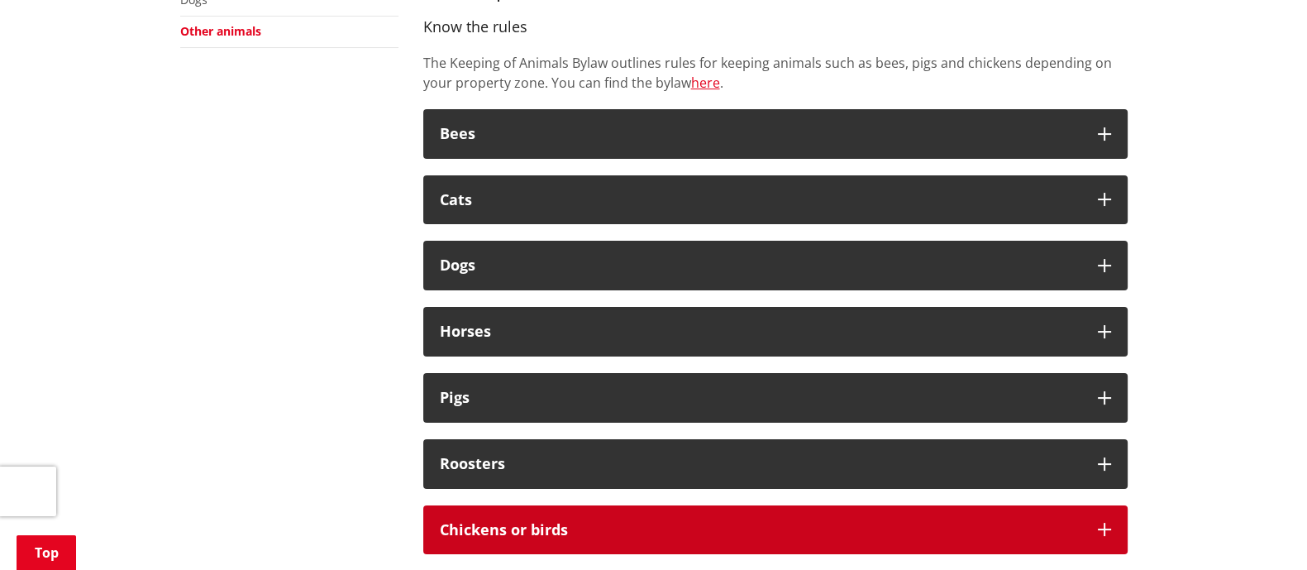
scroll to position [517, 0]
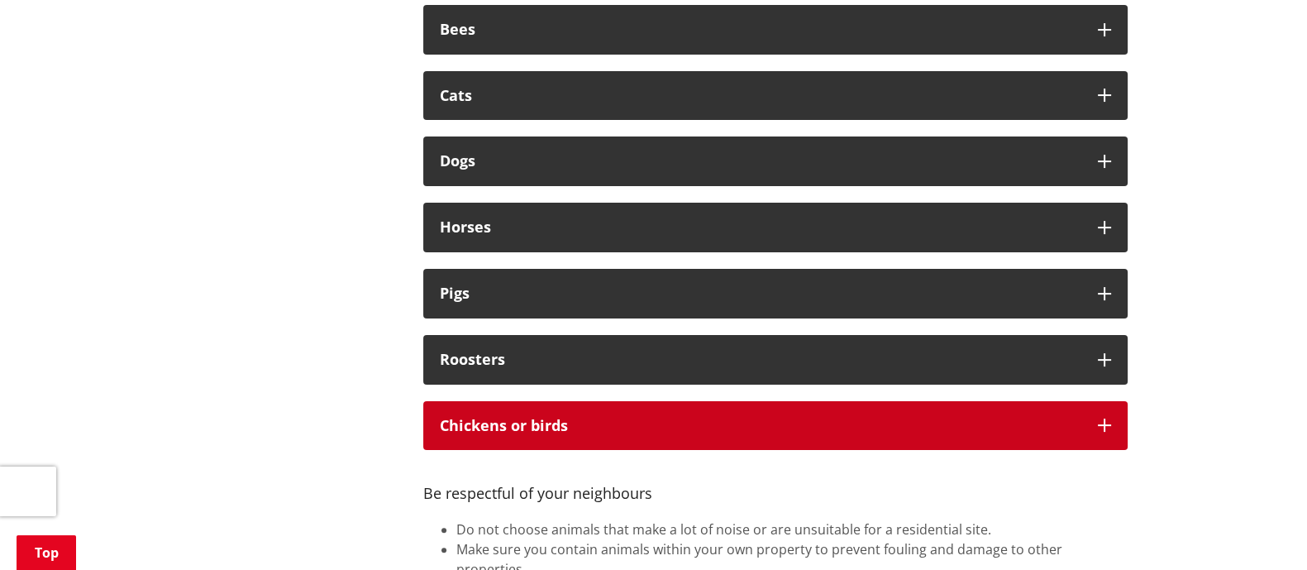
click at [526, 438] on button "Chickens or birds" at bounding box center [775, 426] width 704 height 50
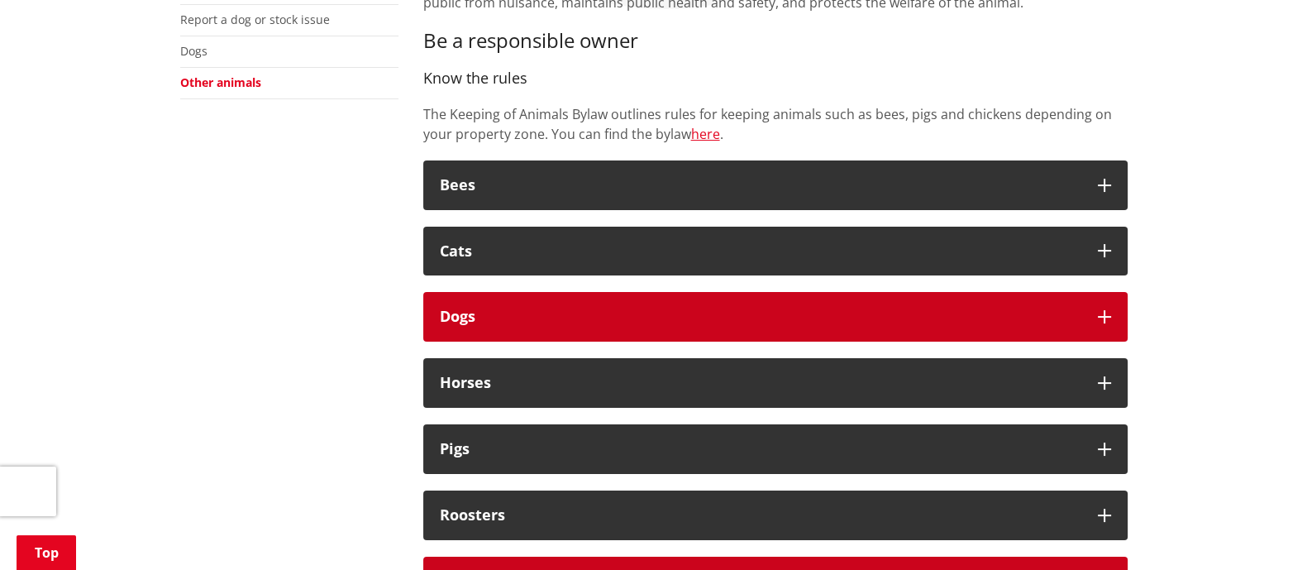
scroll to position [413, 0]
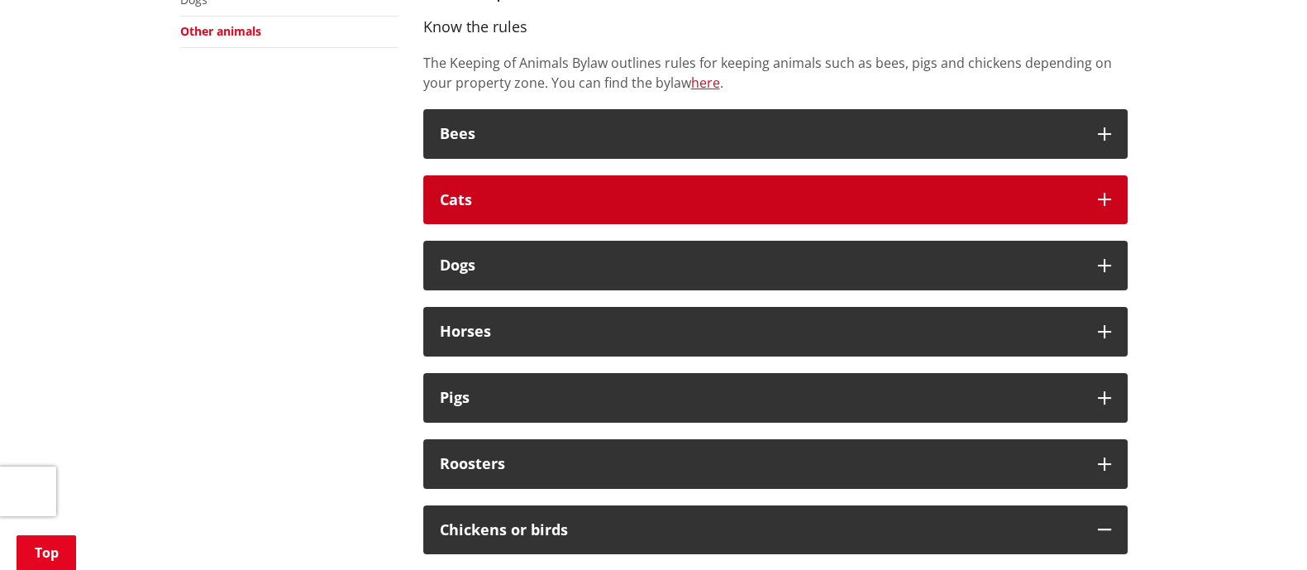
click at [721, 180] on button "Cats" at bounding box center [775, 200] width 704 height 50
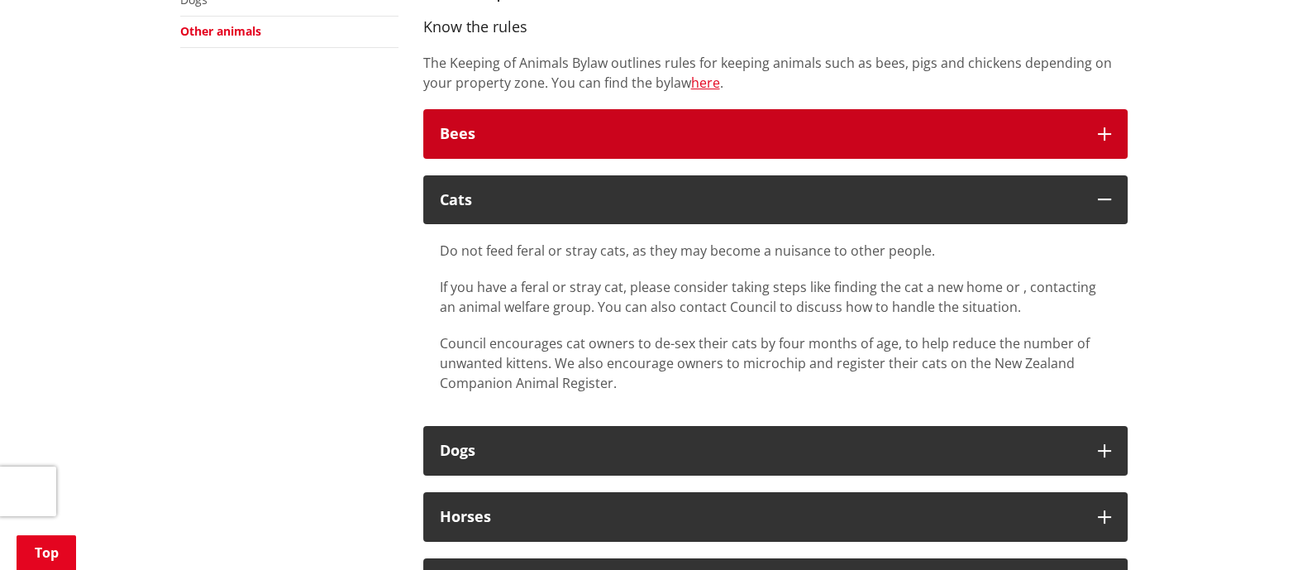
click at [716, 131] on div "Bees" at bounding box center [761, 134] width 642 height 17
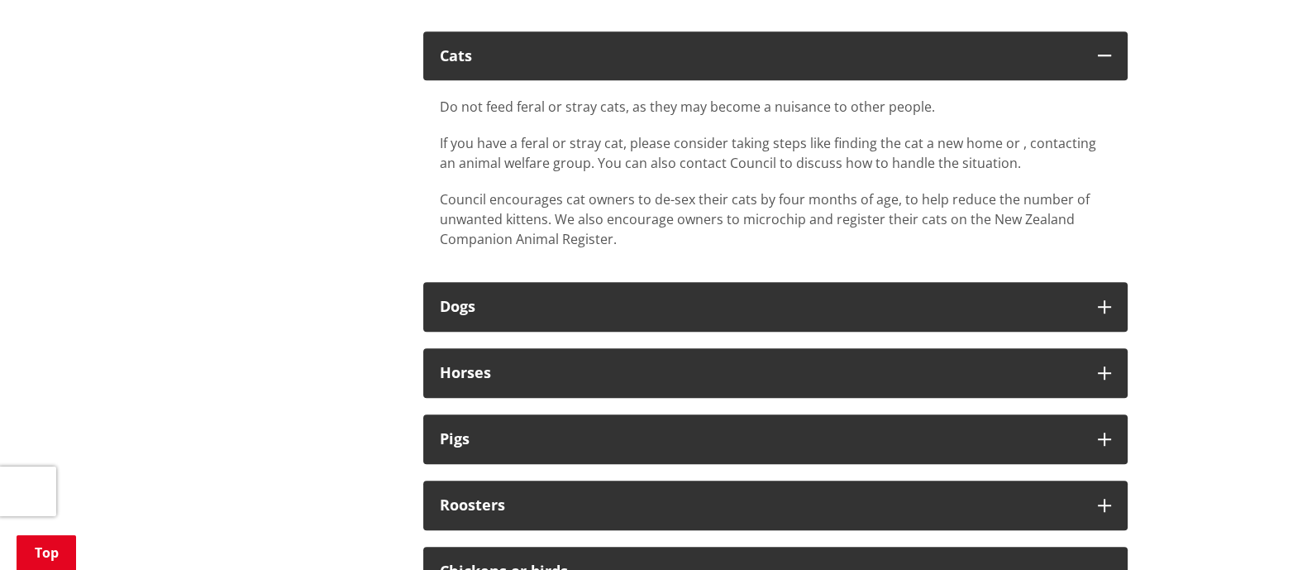
scroll to position [1240, 0]
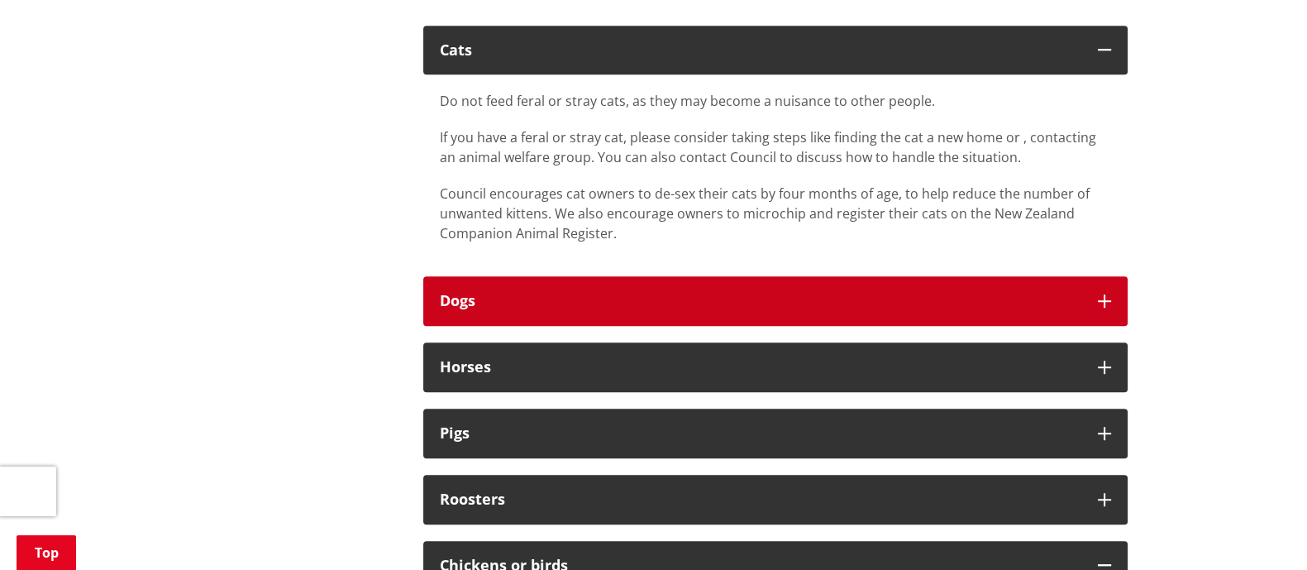
click at [627, 282] on button "Dogs" at bounding box center [775, 301] width 704 height 50
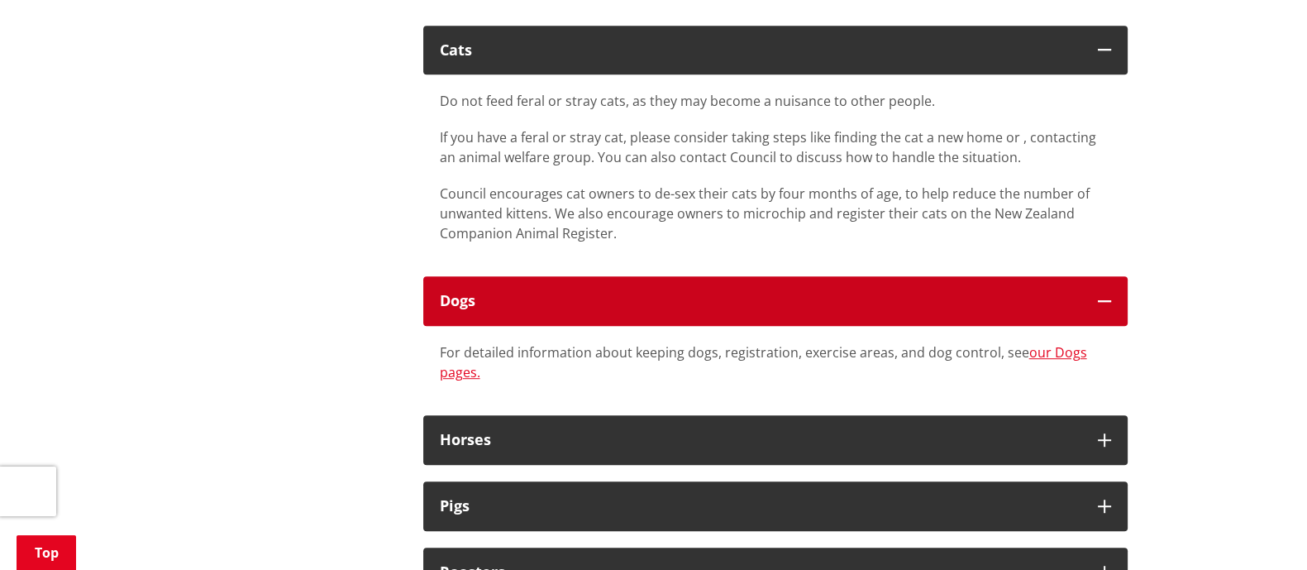
click at [626, 282] on button "Dogs" at bounding box center [775, 301] width 704 height 50
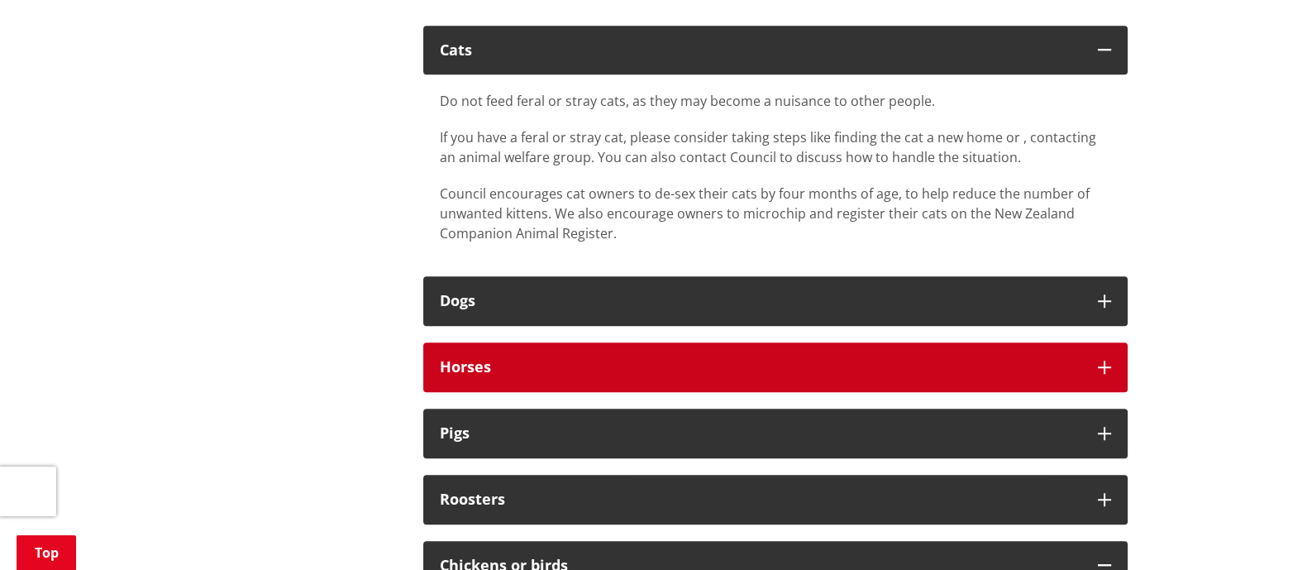
click at [642, 363] on div "Horses" at bounding box center [761, 367] width 642 height 17
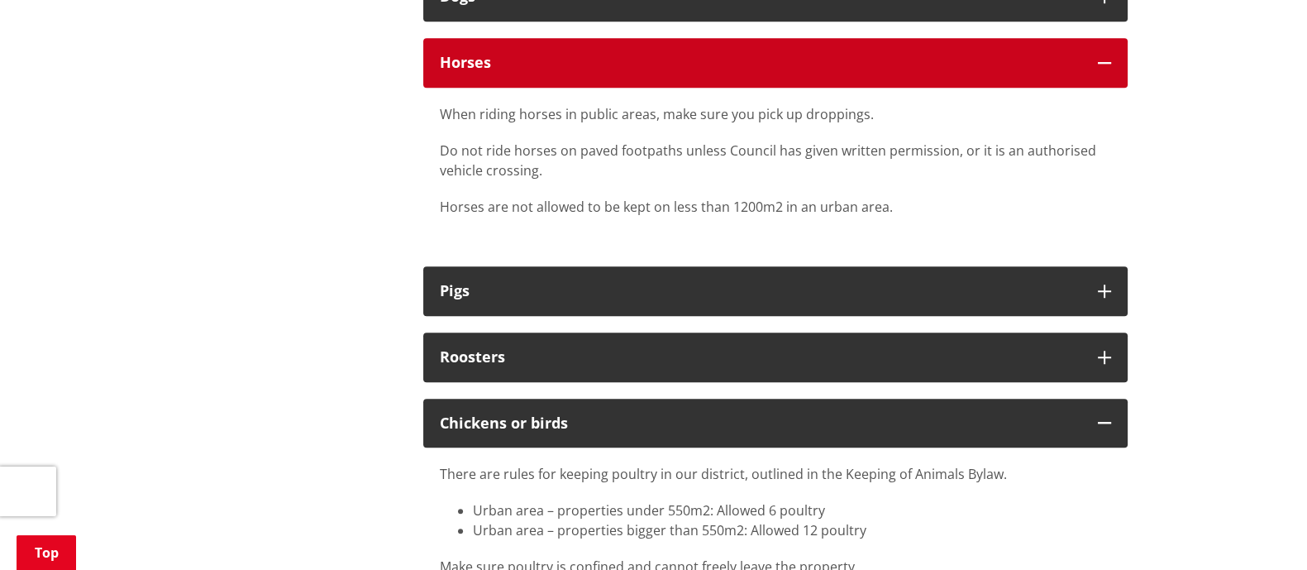
scroll to position [1550, 0]
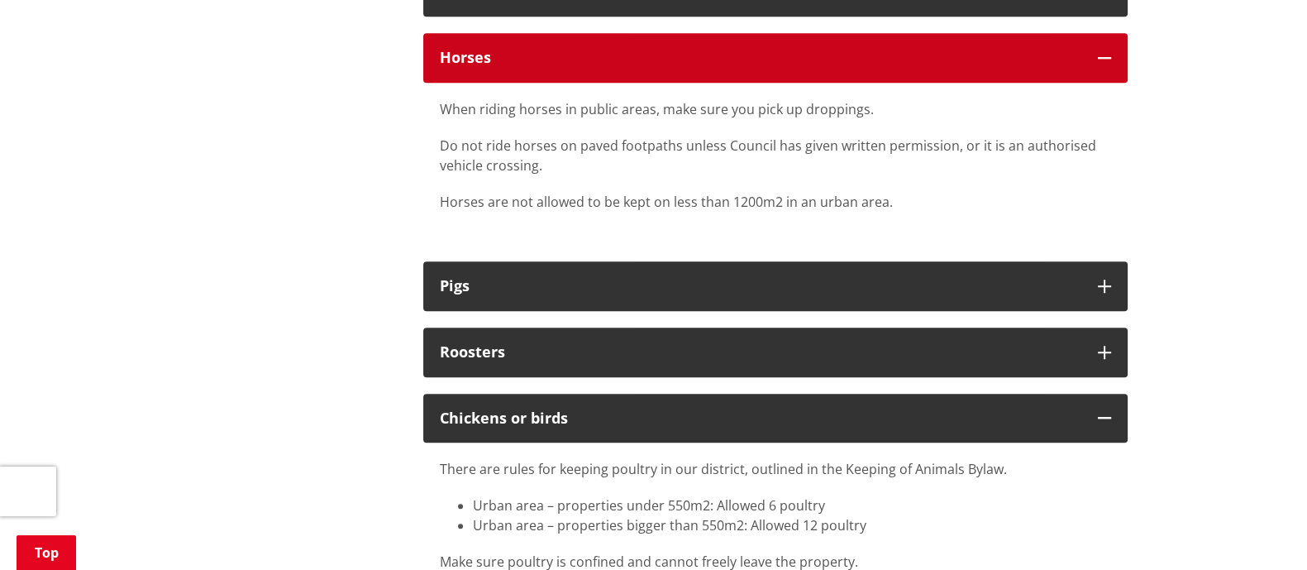
click at [571, 33] on button "Horses" at bounding box center [775, 58] width 704 height 50
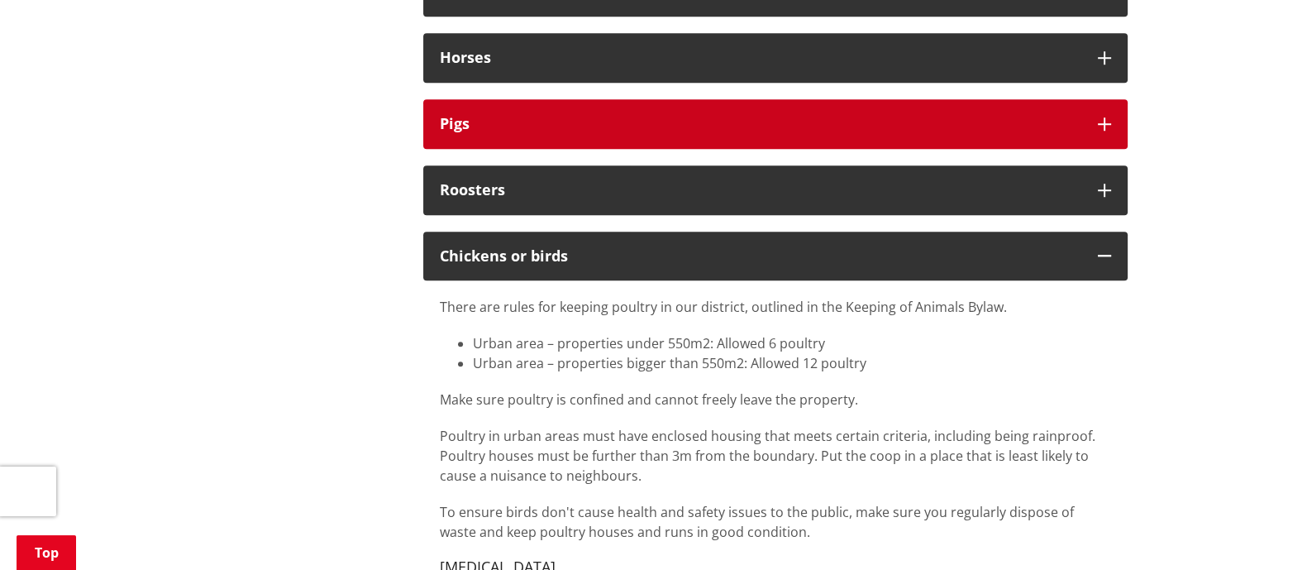
click at [566, 112] on button "Pigs" at bounding box center [775, 124] width 704 height 50
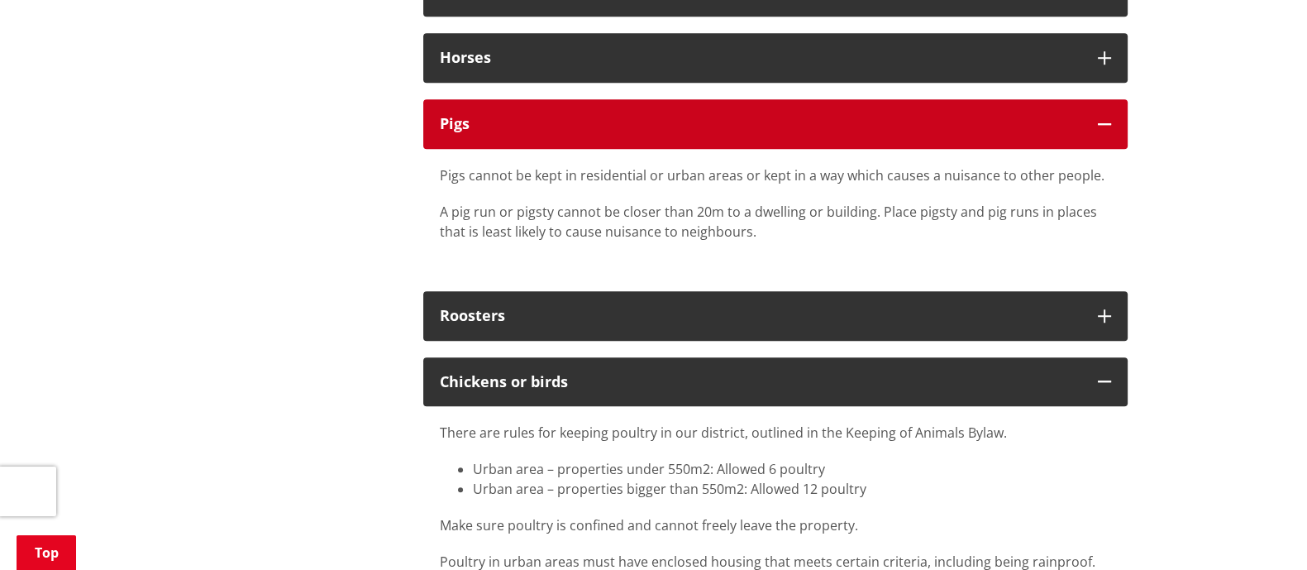
click at [561, 107] on button "Pigs" at bounding box center [775, 124] width 704 height 50
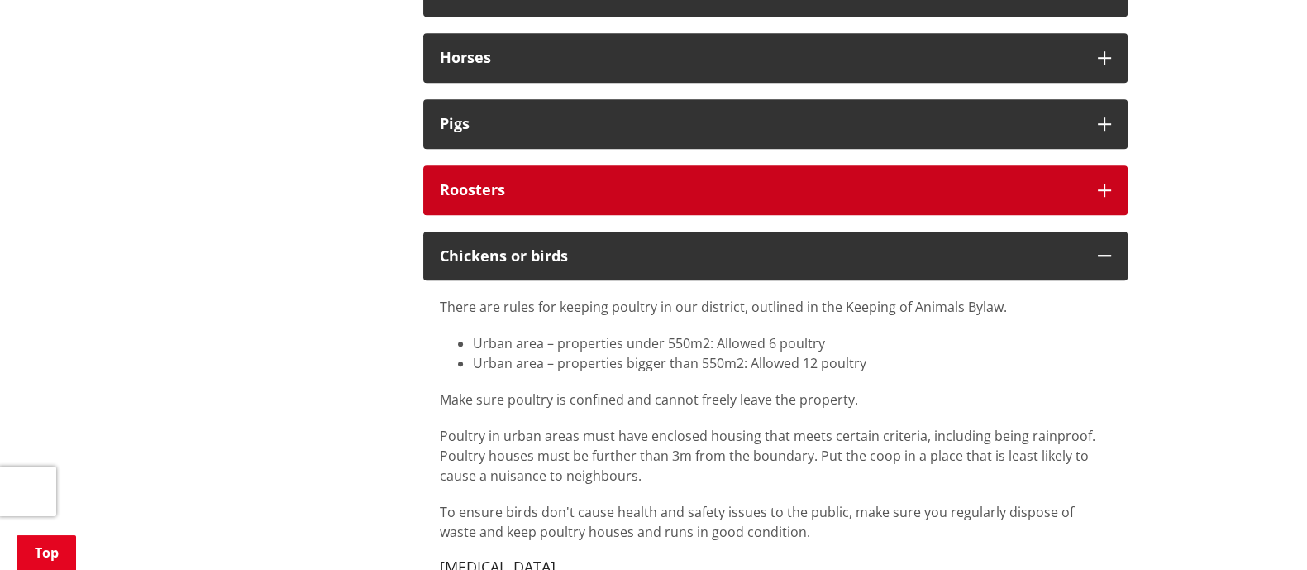
click at [572, 184] on div "Roosters" at bounding box center [761, 190] width 642 height 17
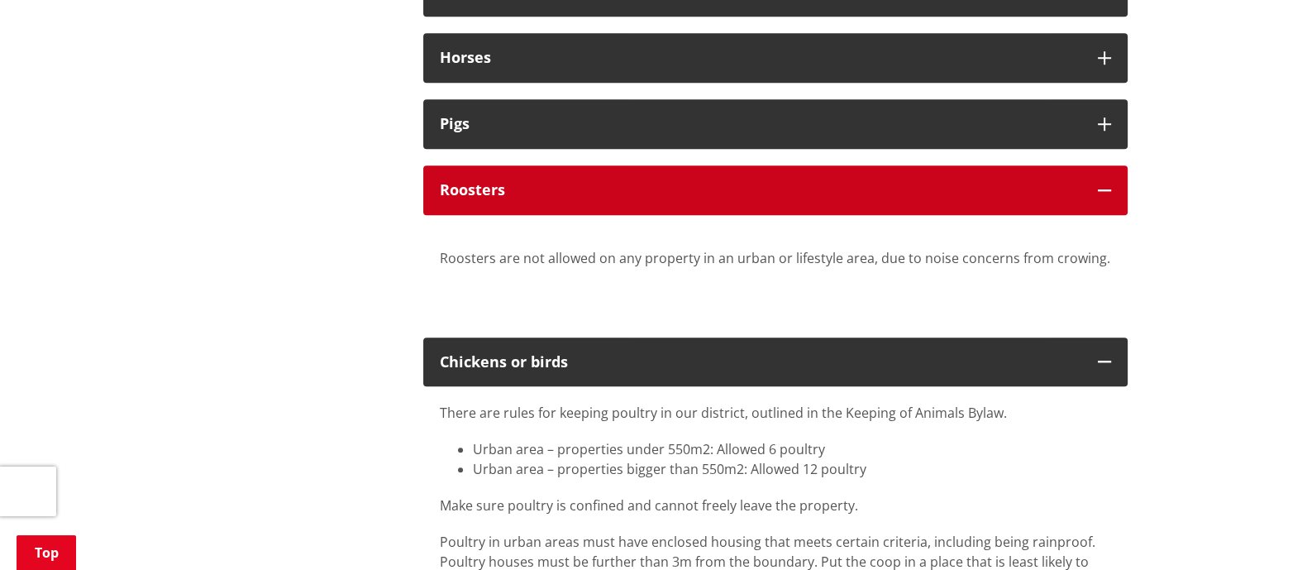
click at [572, 179] on button "Roosters" at bounding box center [775, 190] width 704 height 50
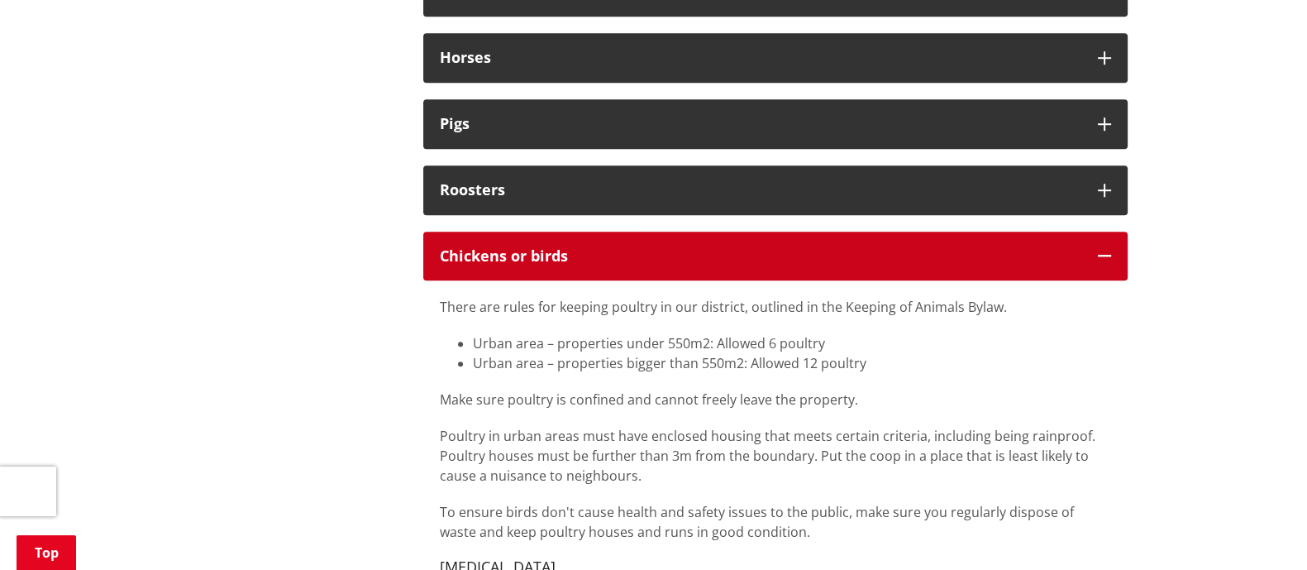
click at [576, 239] on button "Chickens or birds" at bounding box center [775, 257] width 704 height 50
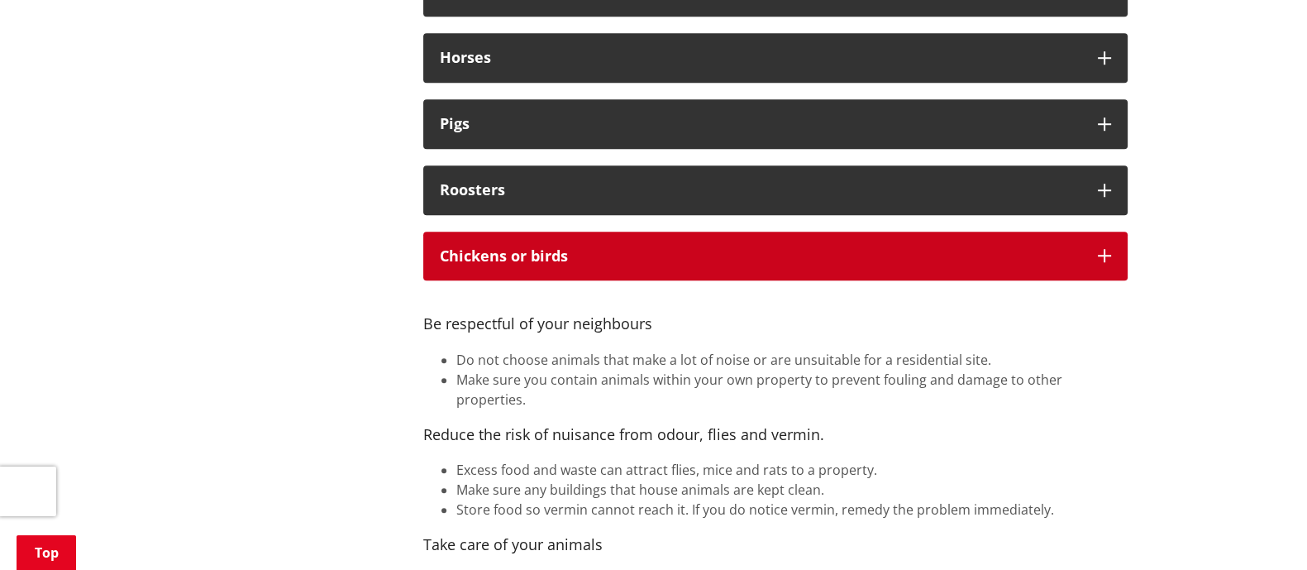
click at [576, 239] on button "Chickens or birds" at bounding box center [775, 257] width 704 height 50
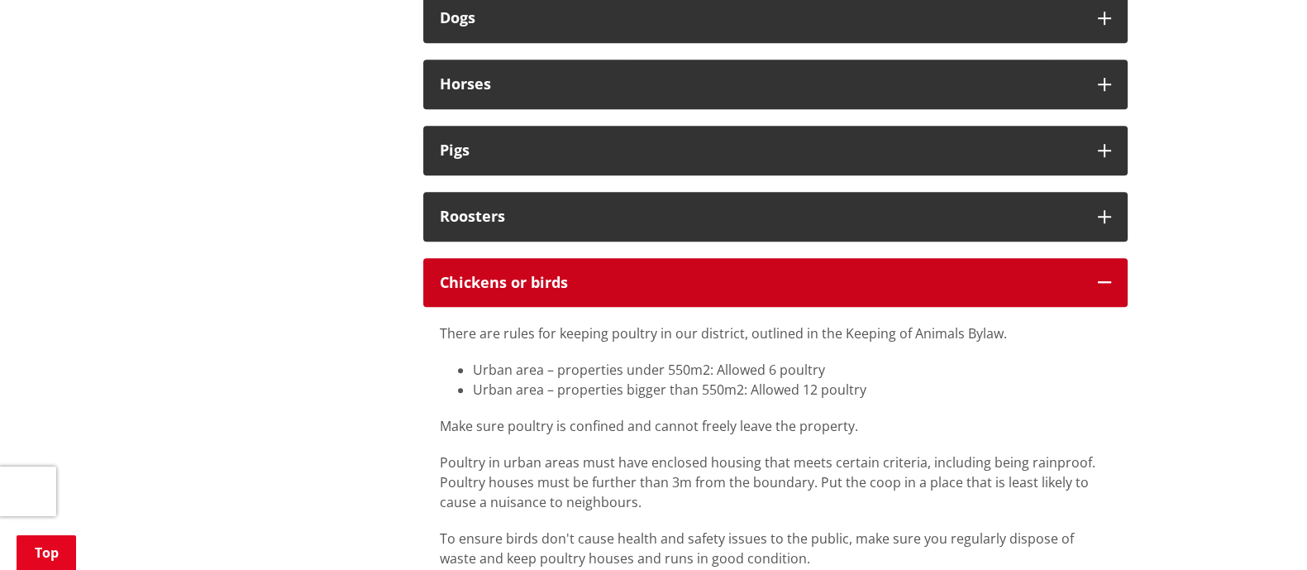
scroll to position [1653, 0]
